Goal: Transaction & Acquisition: Purchase product/service

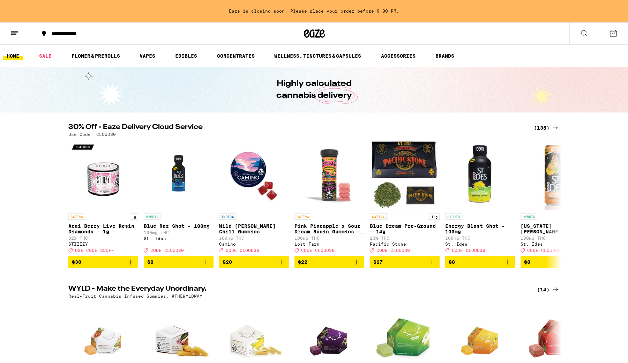
click at [612, 33] on icon at bounding box center [613, 33] width 8 height 8
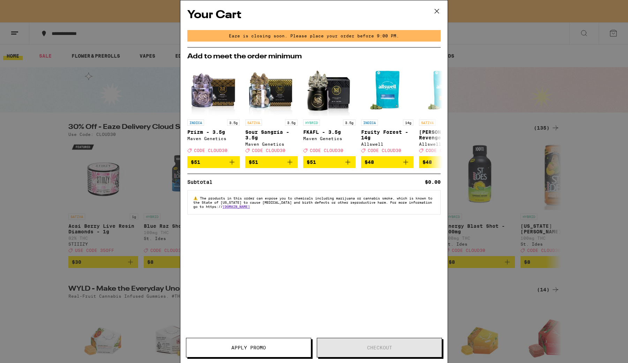
click at [442, 11] on icon at bounding box center [437, 11] width 10 height 10
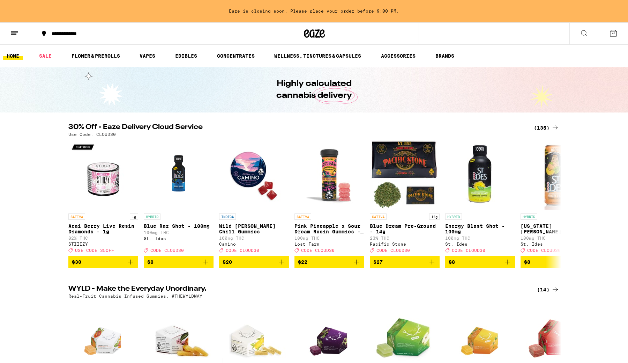
click at [580, 31] on icon at bounding box center [584, 33] width 8 height 8
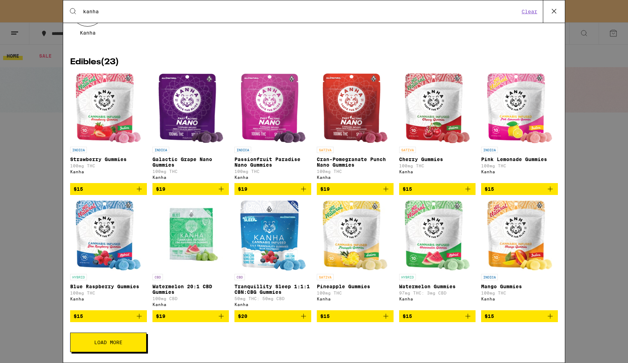
scroll to position [80, 0]
type input "kanha"
click at [104, 342] on span "Load More" at bounding box center [108, 342] width 28 height 5
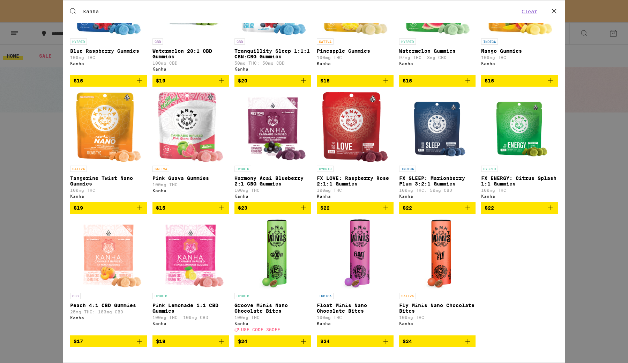
scroll to position [250, 0]
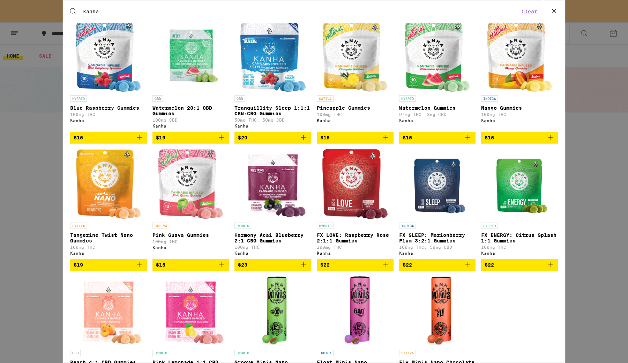
click at [23, 218] on div "Search for Products kanha Clear 24 results for "kanha" Brands ( 1 ) Kanha Edibl…" at bounding box center [314, 181] width 628 height 363
